Goal: Information Seeking & Learning: Check status

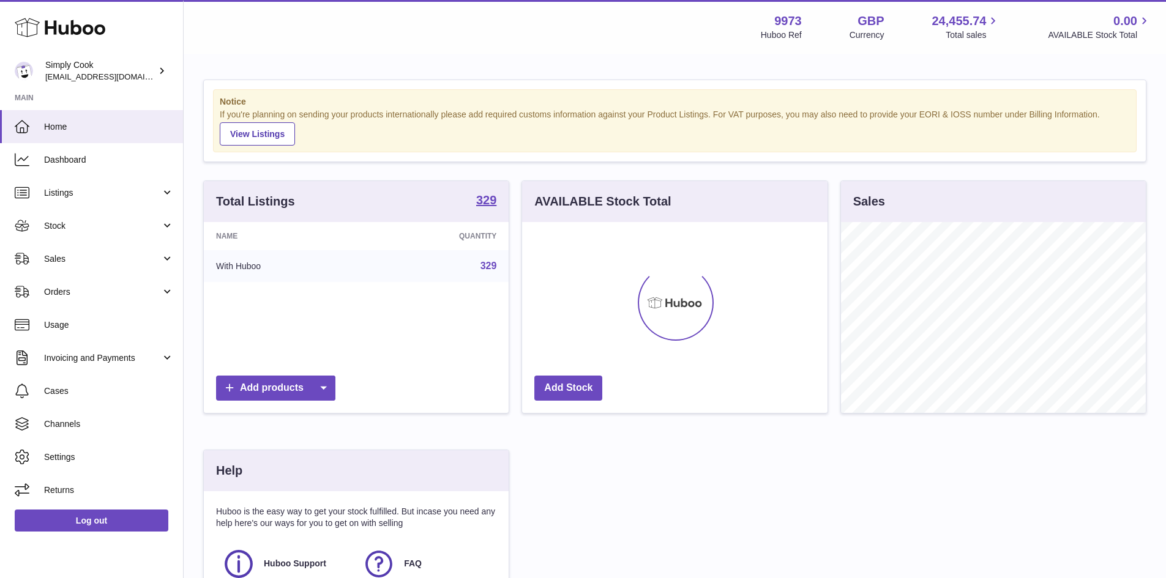
scroll to position [191, 305]
click at [86, 221] on span "Stock" at bounding box center [102, 226] width 117 height 12
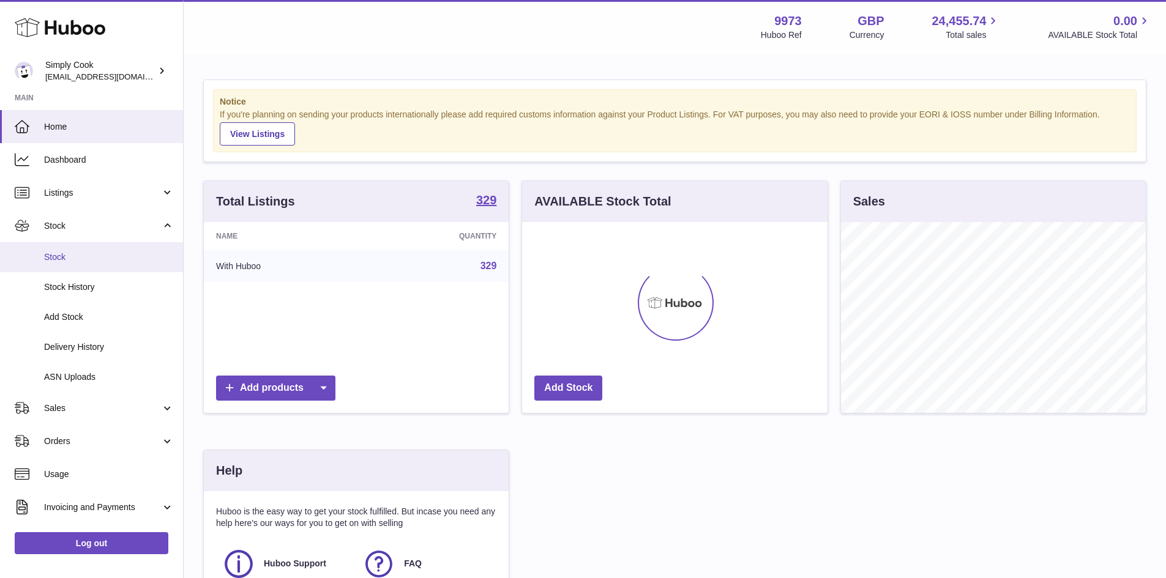
click at [105, 256] on span "Stock" at bounding box center [109, 258] width 130 height 12
click at [106, 256] on span "Stock" at bounding box center [109, 258] width 130 height 12
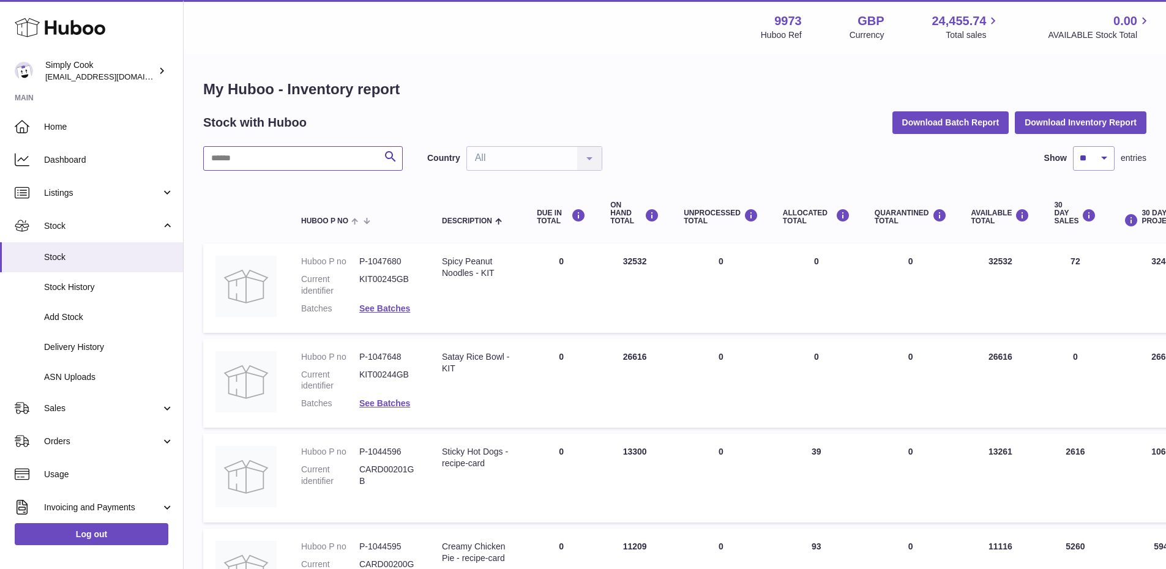
click at [359, 160] on input "text" at bounding box center [303, 158] width 200 height 24
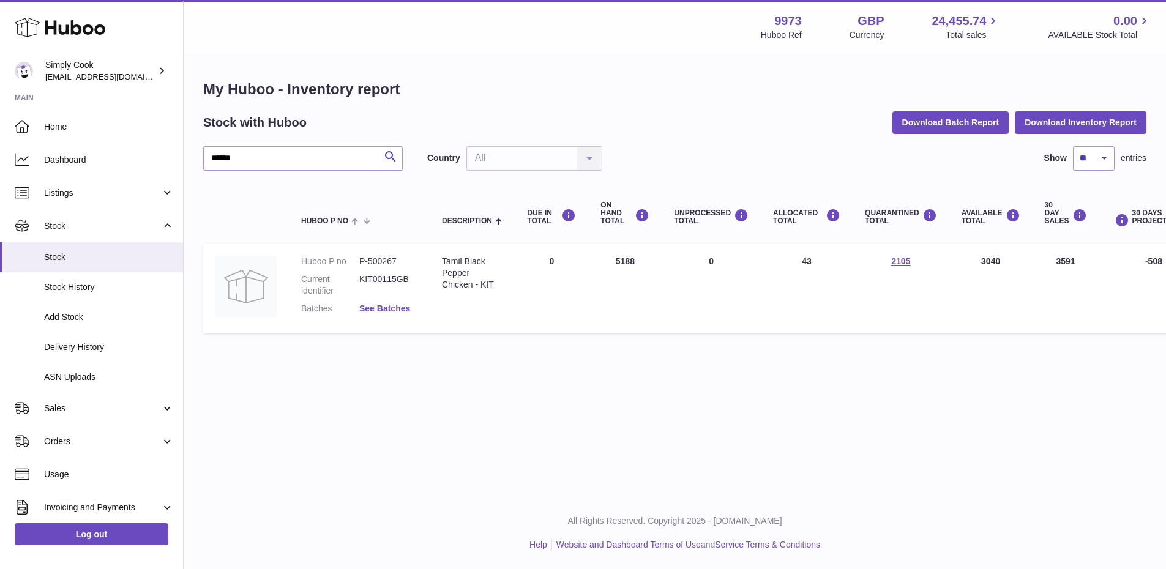
click at [400, 305] on link "See Batches" at bounding box center [384, 309] width 51 height 10
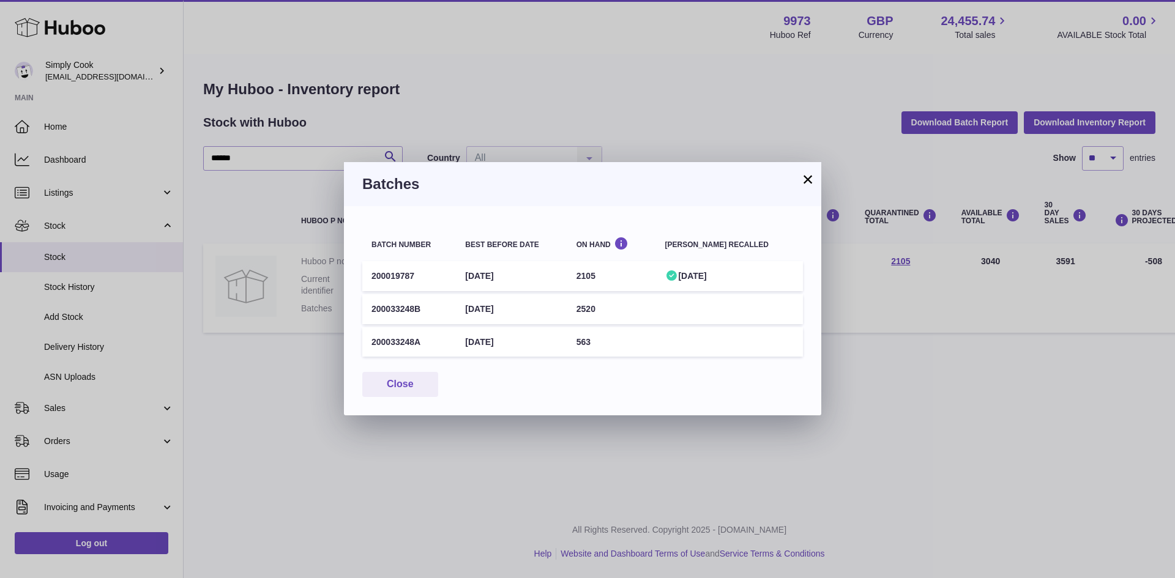
drag, startPoint x: 808, startPoint y: 179, endPoint x: 797, endPoint y: 178, distance: 11.2
click at [808, 179] on button "×" at bounding box center [808, 179] width 15 height 15
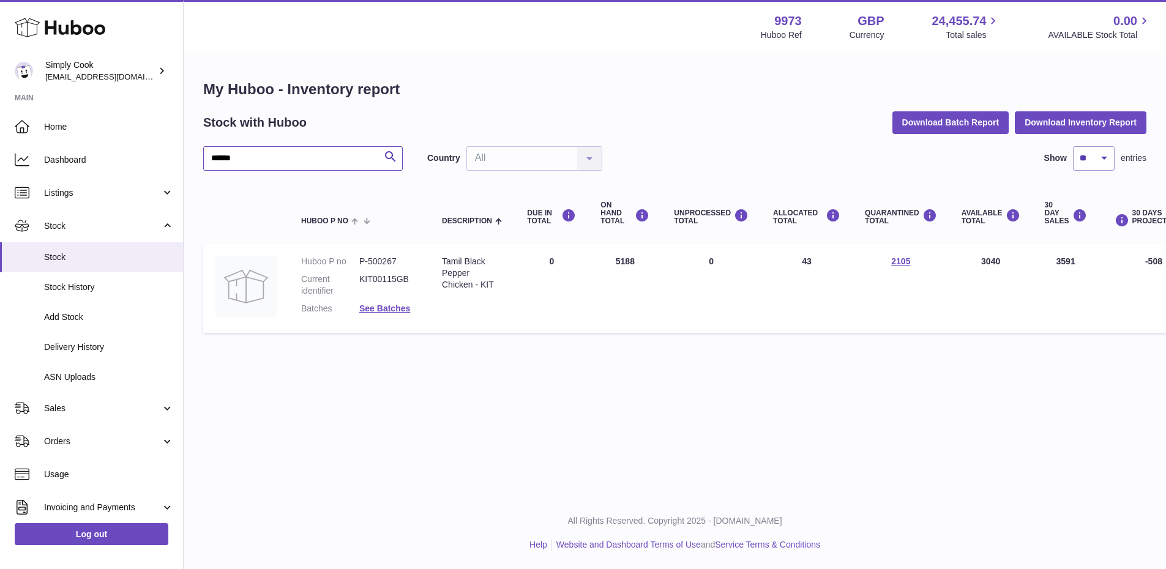
click at [275, 149] on input "******" at bounding box center [303, 158] width 200 height 24
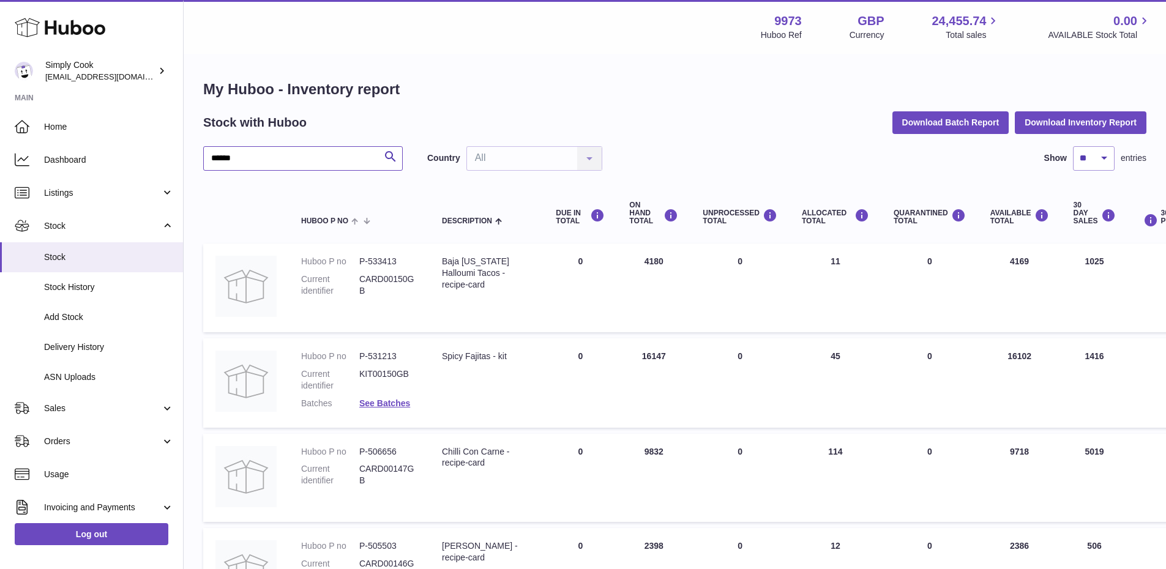
click at [354, 165] on input "******" at bounding box center [303, 158] width 200 height 24
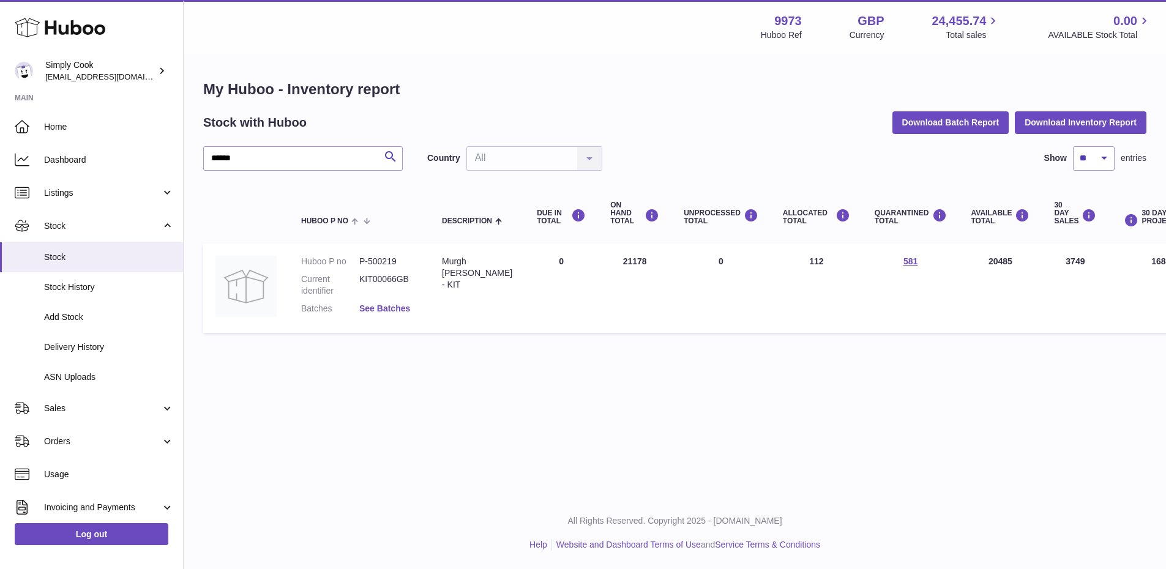
click at [401, 309] on link "See Batches" at bounding box center [384, 309] width 51 height 10
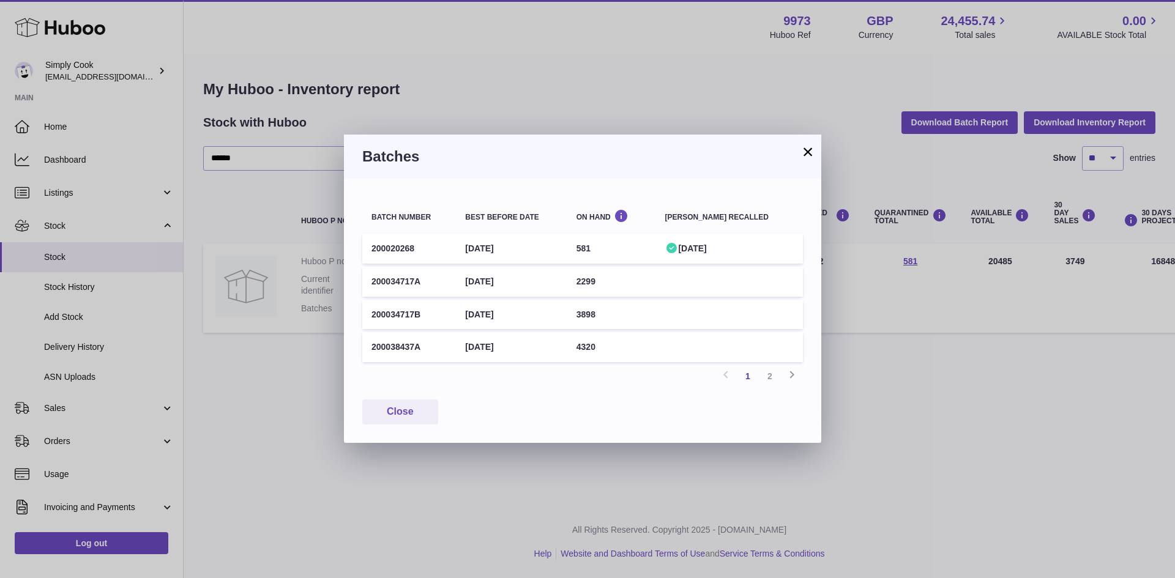
click at [809, 150] on button "×" at bounding box center [808, 151] width 15 height 15
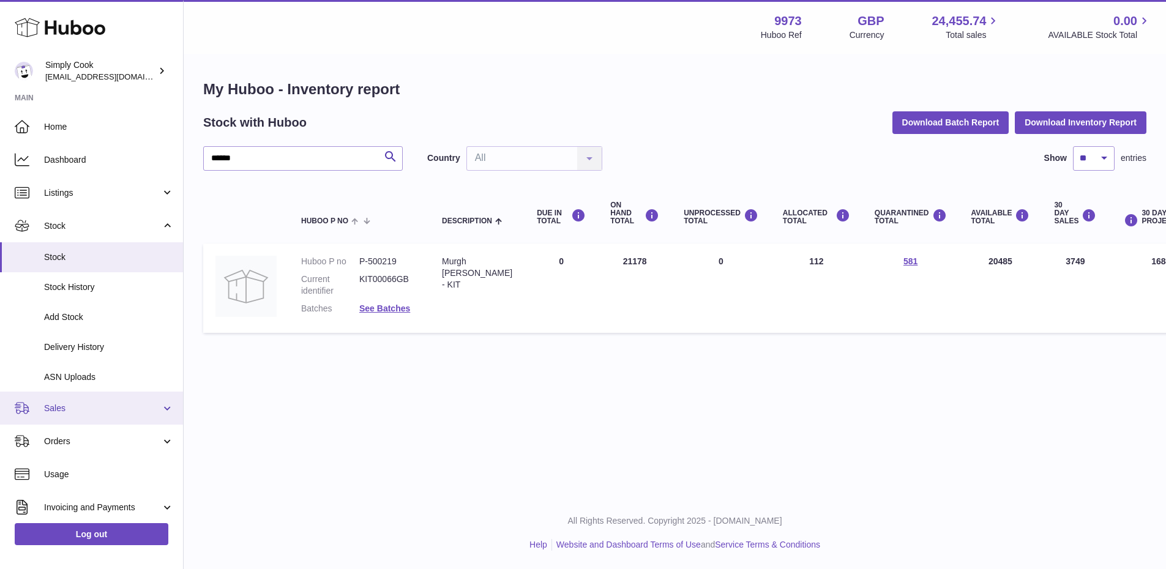
click at [103, 418] on link "Sales" at bounding box center [91, 408] width 183 height 33
click at [140, 399] on link "Sales" at bounding box center [91, 408] width 183 height 33
click at [613, 77] on div "My Huboo - Inventory report Stock with Huboo Download Batch Report Download Inv…" at bounding box center [675, 209] width 983 height 309
click at [390, 305] on link "See Batches" at bounding box center [384, 309] width 51 height 10
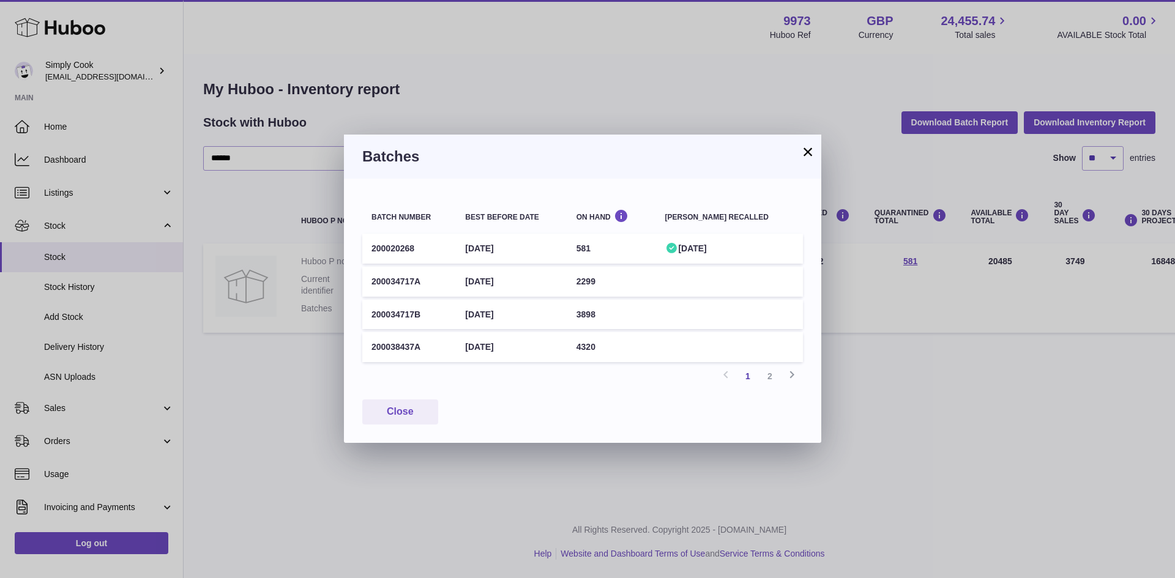
drag, startPoint x: 808, startPoint y: 154, endPoint x: 554, endPoint y: 154, distance: 254.1
click at [806, 153] on button "×" at bounding box center [808, 151] width 15 height 15
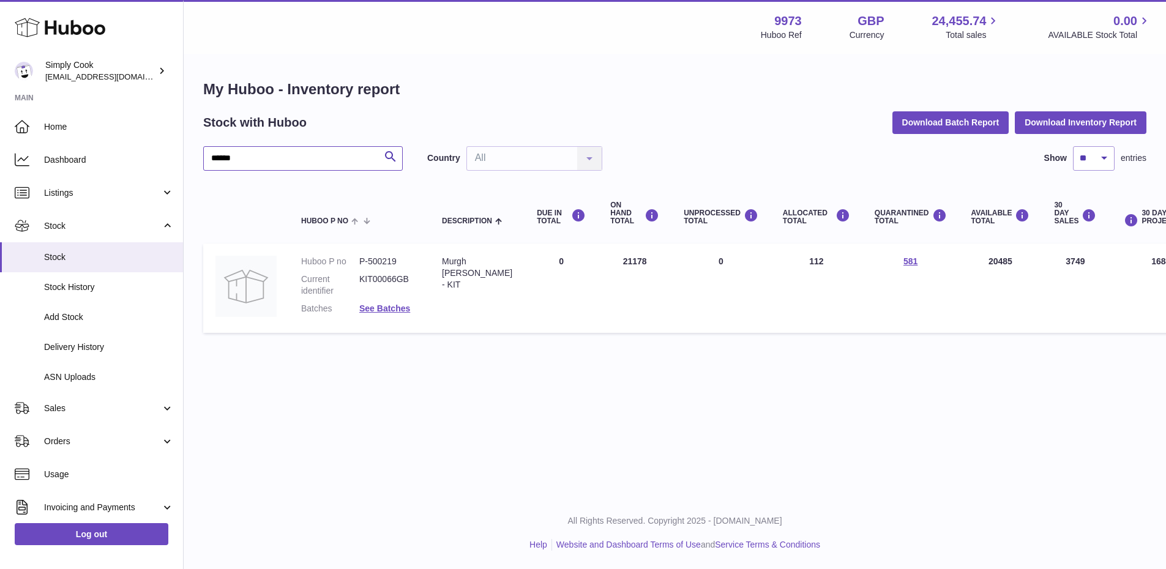
click at [266, 163] on input "******" at bounding box center [303, 158] width 200 height 24
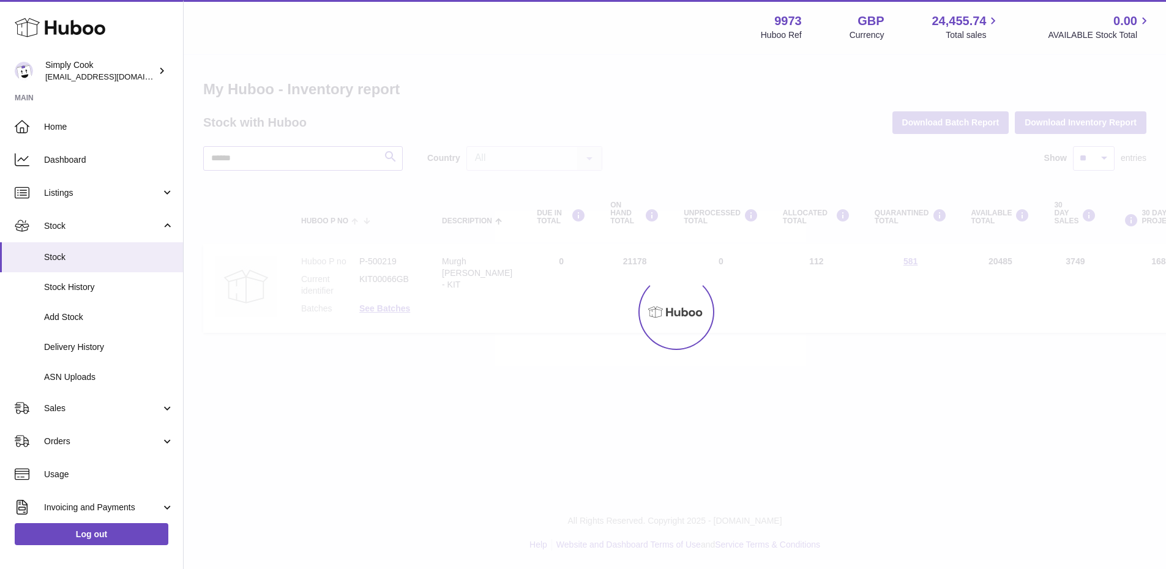
type input "******"
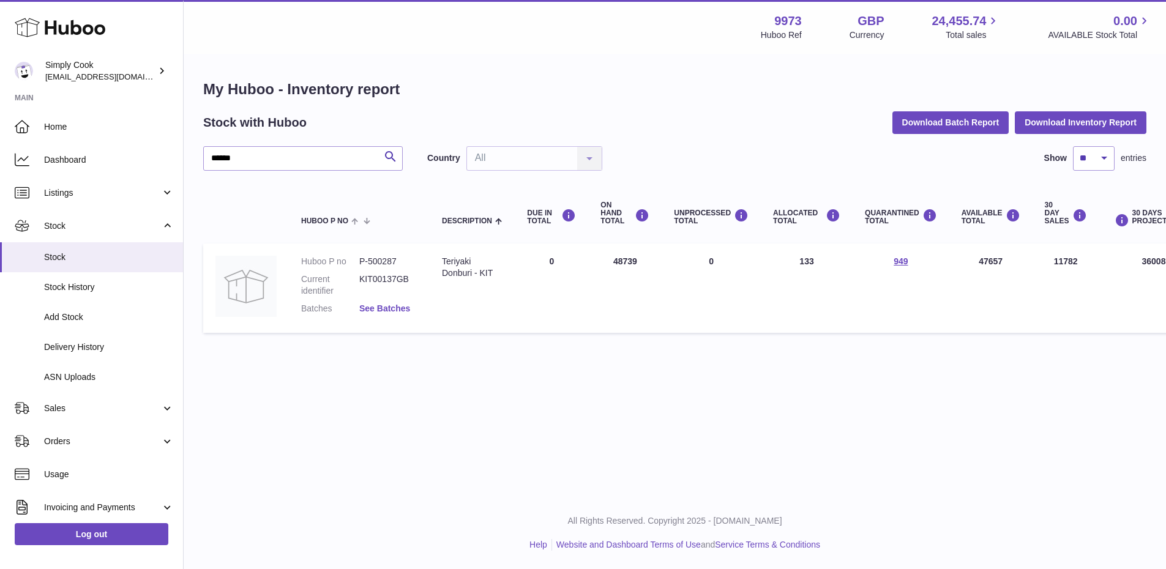
click at [395, 311] on link "See Batches" at bounding box center [384, 309] width 51 height 10
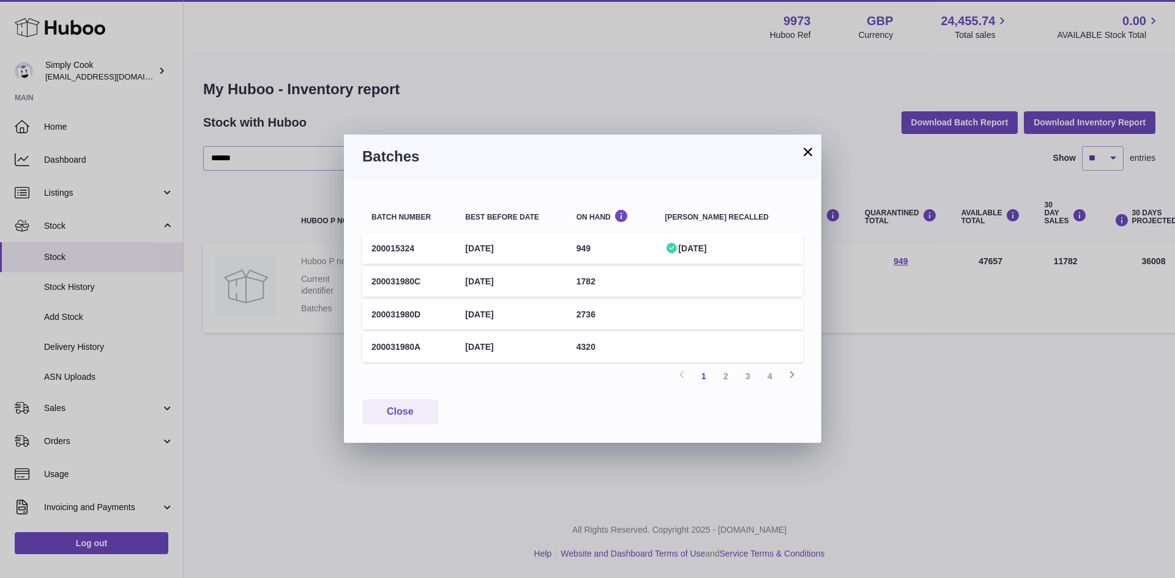
click at [809, 151] on button "×" at bounding box center [808, 151] width 15 height 15
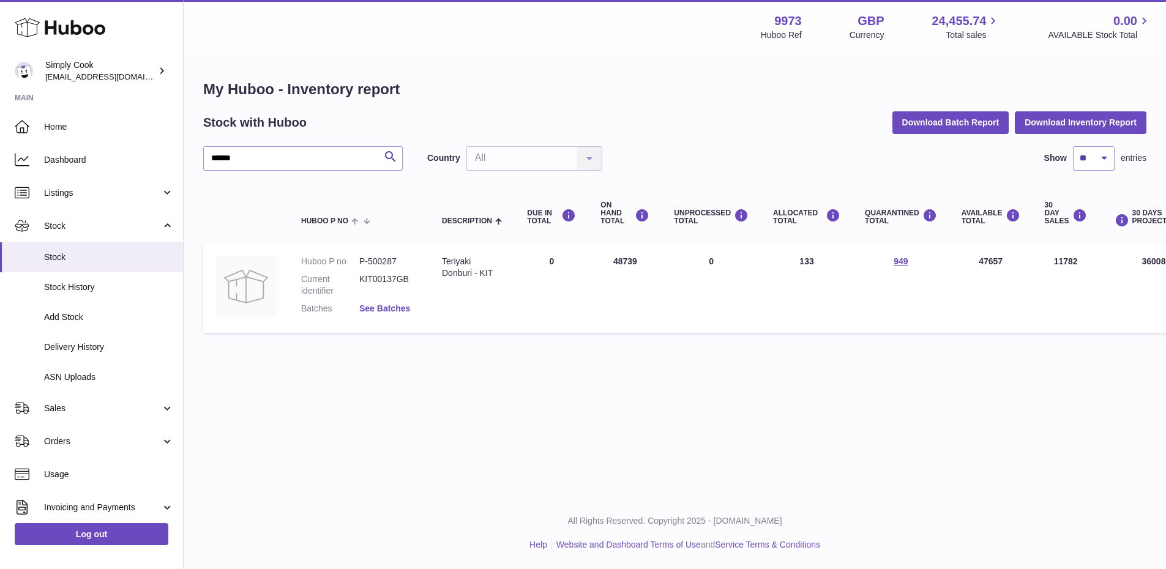
click at [379, 310] on link "See Batches" at bounding box center [384, 309] width 51 height 10
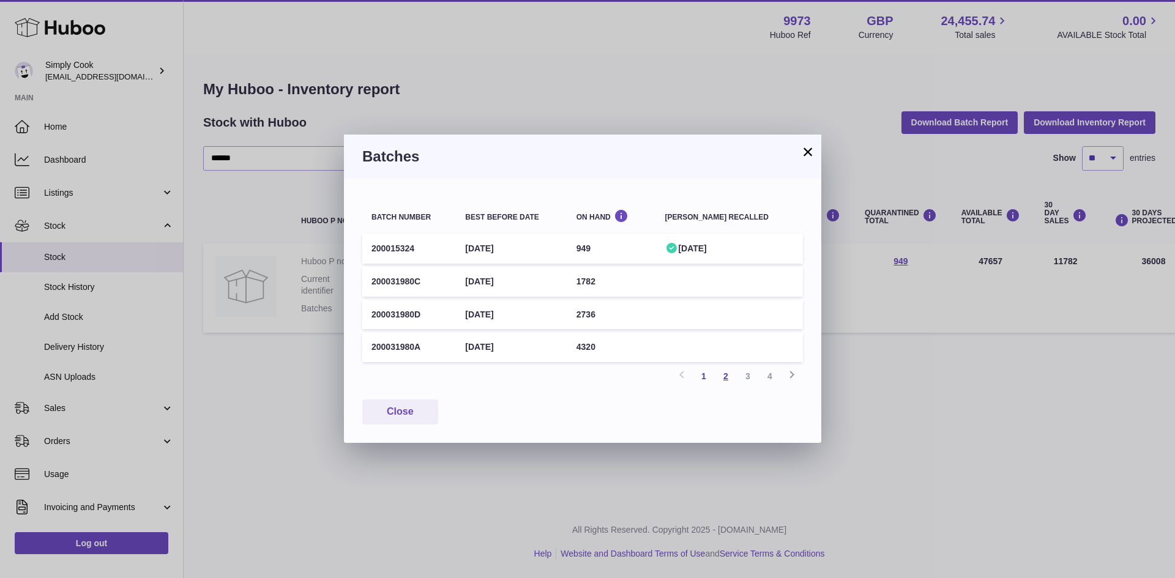
click at [723, 381] on link "2" at bounding box center [726, 376] width 22 height 22
click at [748, 381] on link "3" at bounding box center [748, 376] width 22 height 22
click at [771, 378] on link "4" at bounding box center [770, 376] width 22 height 22
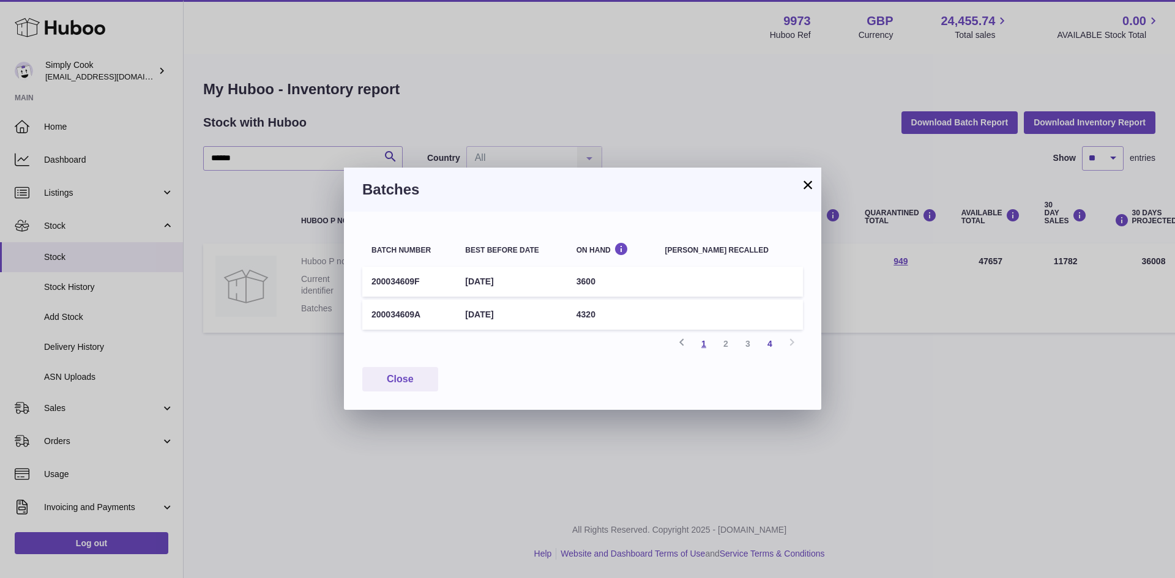
click at [703, 346] on link "1" at bounding box center [704, 344] width 22 height 22
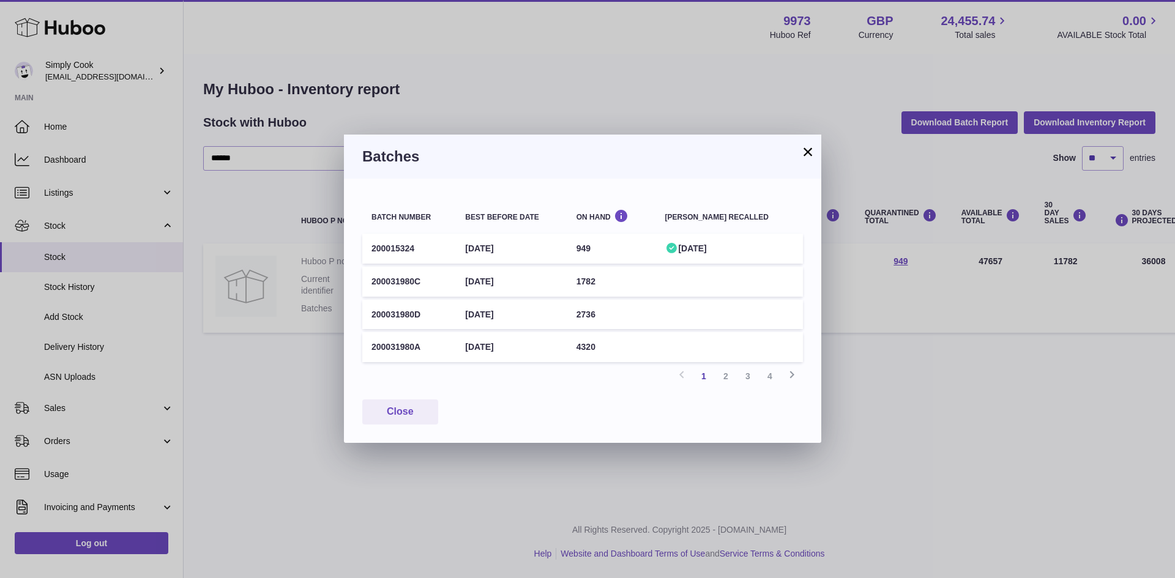
click at [555, 414] on div "Close" at bounding box center [582, 412] width 441 height 25
drag, startPoint x: 413, startPoint y: 245, endPoint x: 401, endPoint y: 246, distance: 12.3
click at [401, 246] on td "200015324" at bounding box center [409, 249] width 94 height 30
drag, startPoint x: 614, startPoint y: 250, endPoint x: 588, endPoint y: 249, distance: 26.4
click at [588, 249] on td "949" at bounding box center [611, 249] width 89 height 30
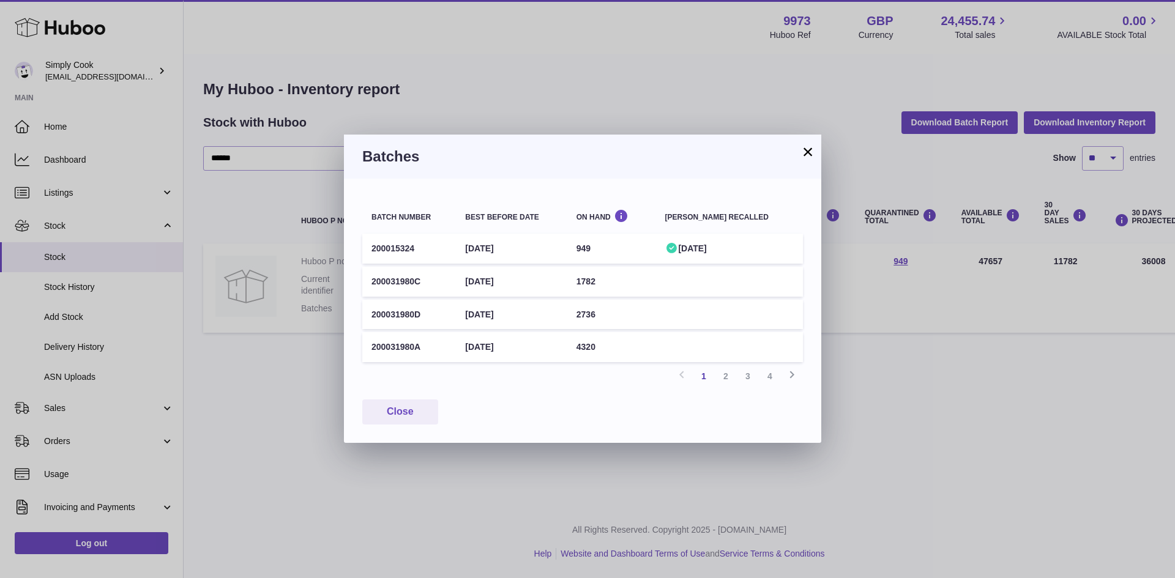
click at [646, 246] on td "949" at bounding box center [611, 249] width 89 height 30
drag, startPoint x: 716, startPoint y: 247, endPoint x: 788, endPoint y: 242, distance: 72.4
click at [788, 243] on div "02/09/2025" at bounding box center [729, 249] width 129 height 12
click at [792, 244] on div "02/09/2025" at bounding box center [729, 249] width 129 height 12
drag, startPoint x: 616, startPoint y: 251, endPoint x: 592, endPoint y: 247, distance: 24.2
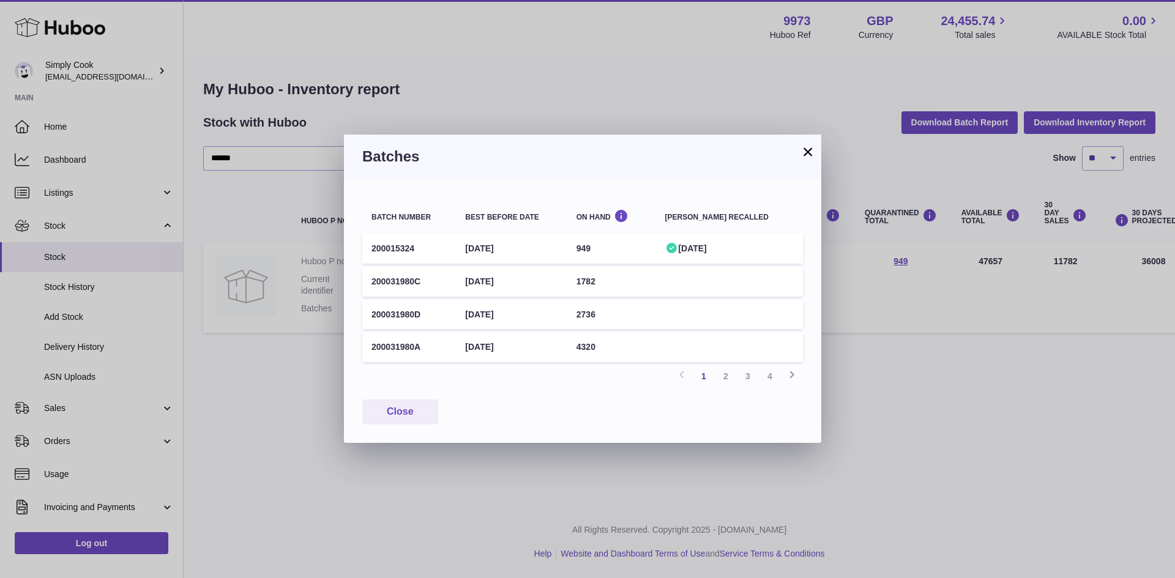
click at [592, 247] on td "949" at bounding box center [611, 249] width 89 height 30
